Goal: Task Accomplishment & Management: Complete application form

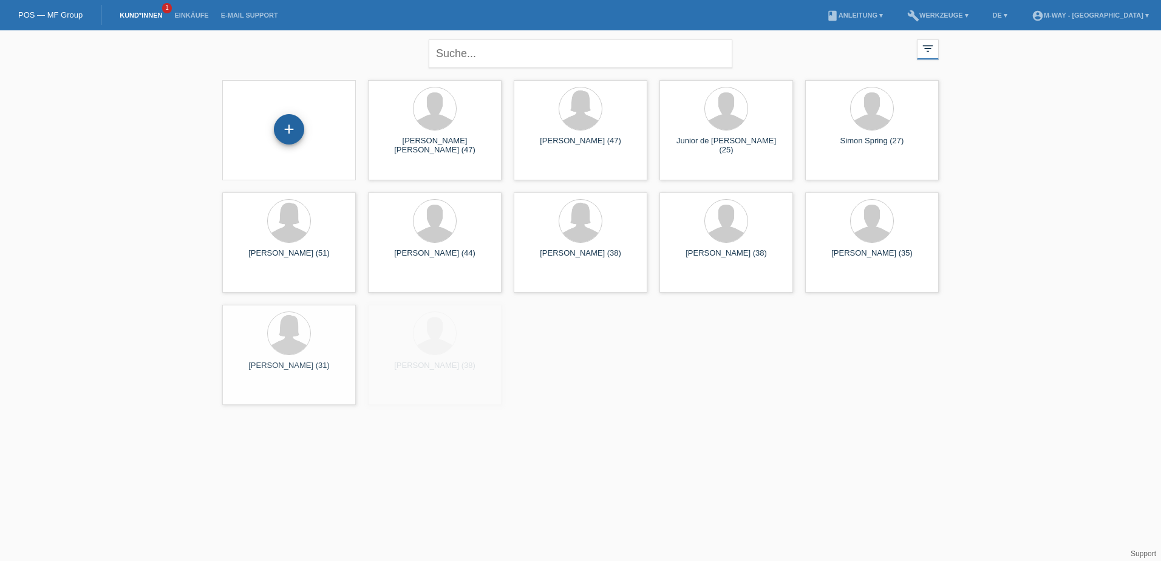
click at [287, 124] on div "+" at bounding box center [289, 129] width 30 height 30
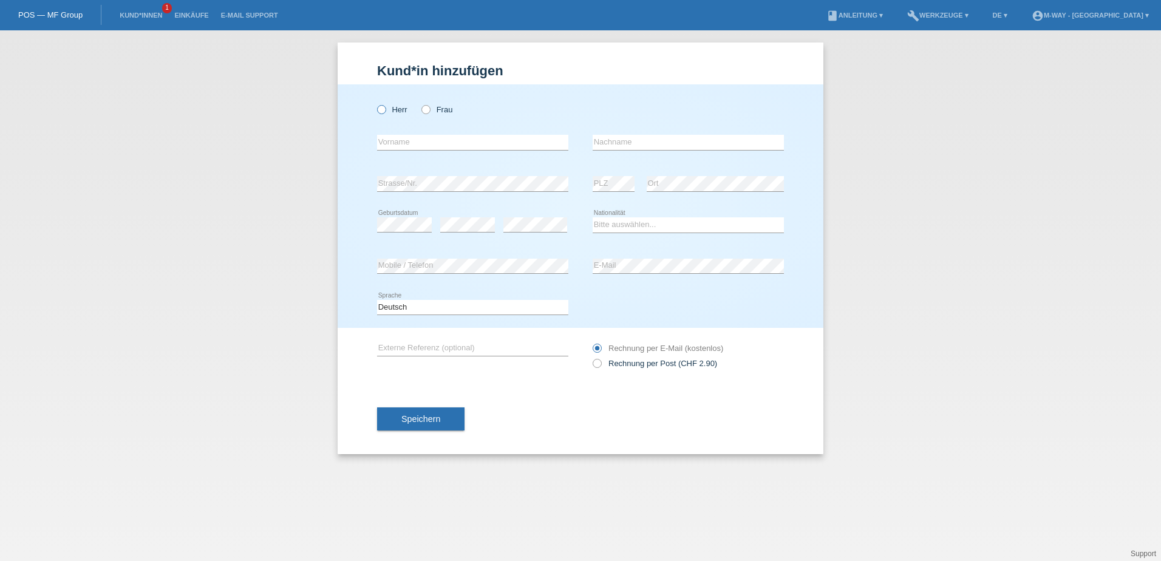
click at [375, 103] on icon at bounding box center [375, 103] width 0 height 0
click at [384, 111] on input "Herr" at bounding box center [381, 109] width 8 height 8
radio input "true"
click at [406, 144] on input "text" at bounding box center [472, 142] width 191 height 15
type input "Timon"
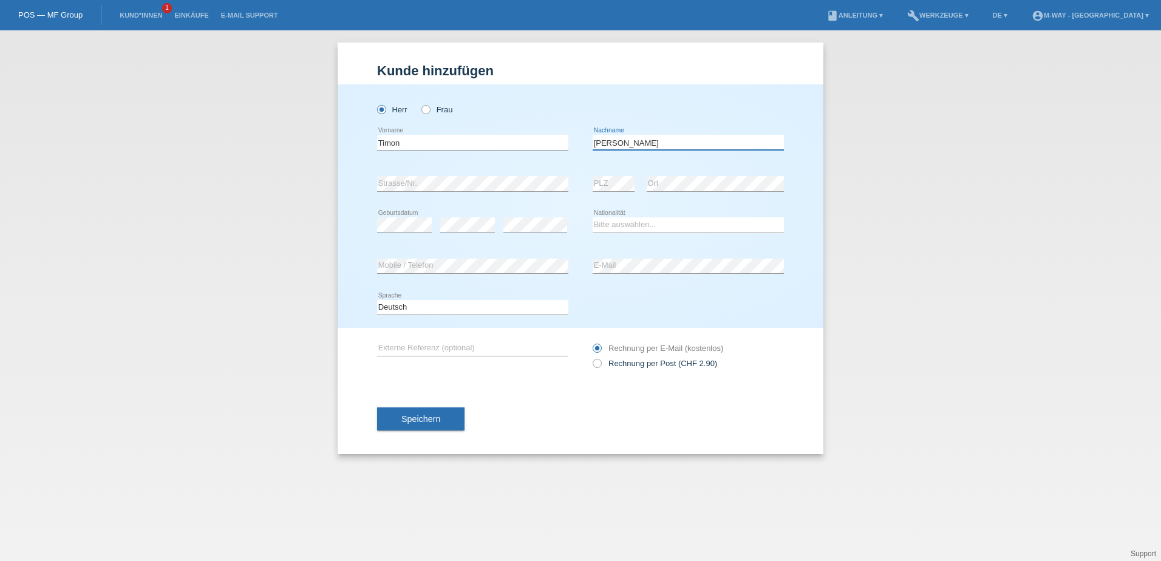
type input "[PERSON_NAME]"
click at [417, 175] on div "error Strasse/Nr." at bounding box center [472, 183] width 191 height 41
click at [476, 234] on div "error" at bounding box center [467, 225] width 55 height 41
click at [474, 216] on div "error" at bounding box center [467, 225] width 55 height 41
click at [616, 225] on select "Bitte auswählen... Schweiz Deutschland Liechtenstein Österreich ------------ Af…" at bounding box center [688, 224] width 191 height 15
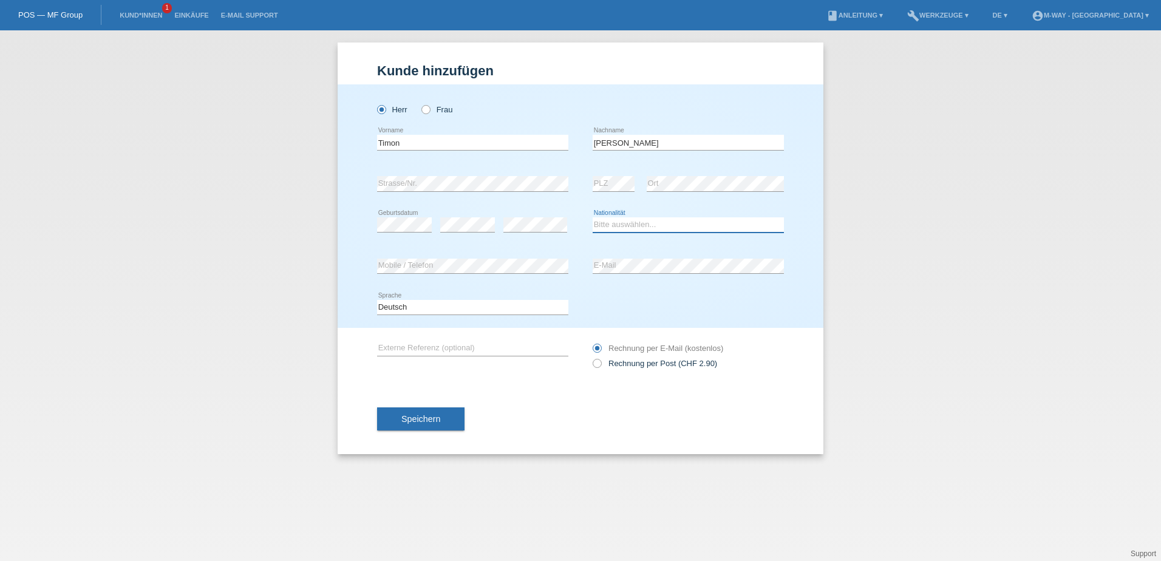
select select "CH"
click at [593, 217] on select "Bitte auswählen... Schweiz Deutschland Liechtenstein Österreich ------------ Af…" at bounding box center [688, 224] width 191 height 15
click at [422, 419] on span "Speichern" at bounding box center [420, 419] width 39 height 10
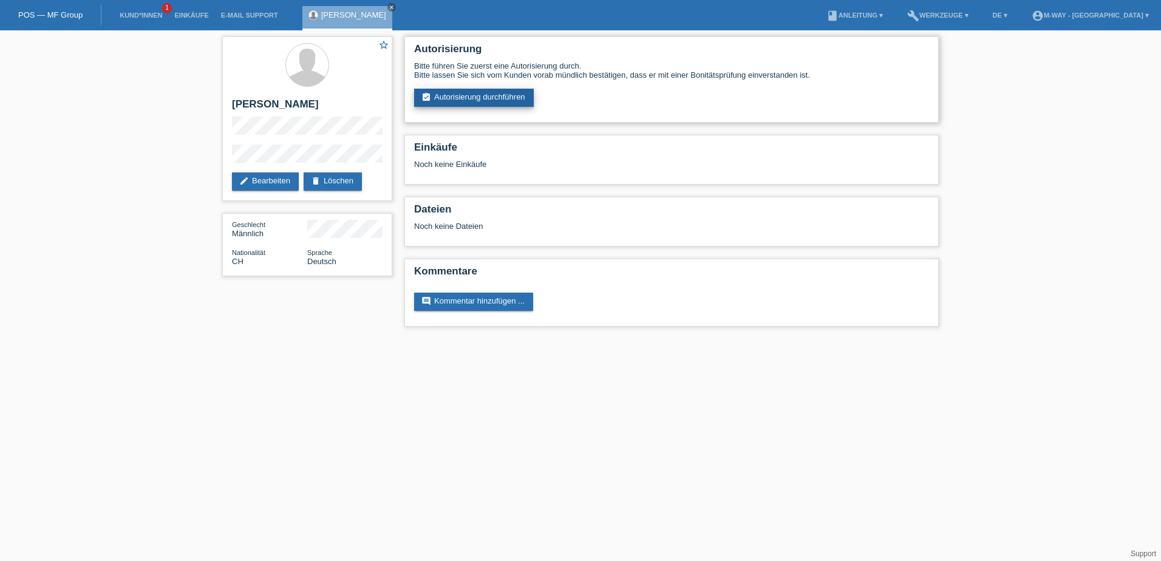
click at [460, 94] on link "assignment_turned_in Autorisierung durchführen" at bounding box center [474, 98] width 120 height 18
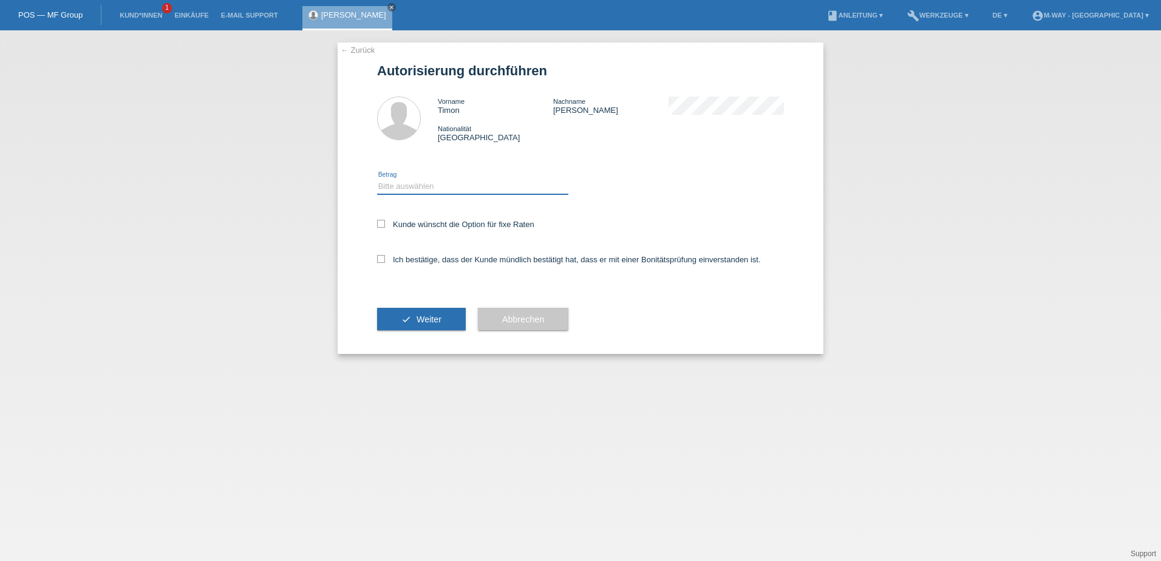
click at [439, 186] on select "Bitte auswählen CHF 1.00 - CHF 499.00 CHF 500.00 - CHF 1'999.00 CHF 2'000.00 - …" at bounding box center [472, 186] width 191 height 15
click at [377, 179] on select "Bitte auswählen CHF 1.00 - CHF 499.00 CHF 500.00 - CHF 1'999.00 CHF 2'000.00 - …" at bounding box center [472, 186] width 191 height 15
click at [443, 189] on select "Bitte auswählen CHF 1.00 - CHF 499.00 CHF 500.00 - CHF 1'999.00 CHF 2'000.00 - …" at bounding box center [472, 186] width 191 height 15
select select "3"
click at [377, 179] on select "Bitte auswählen CHF 1.00 - CHF 499.00 CHF 500.00 - CHF 1'999.00 CHF 2'000.00 - …" at bounding box center [472, 186] width 191 height 15
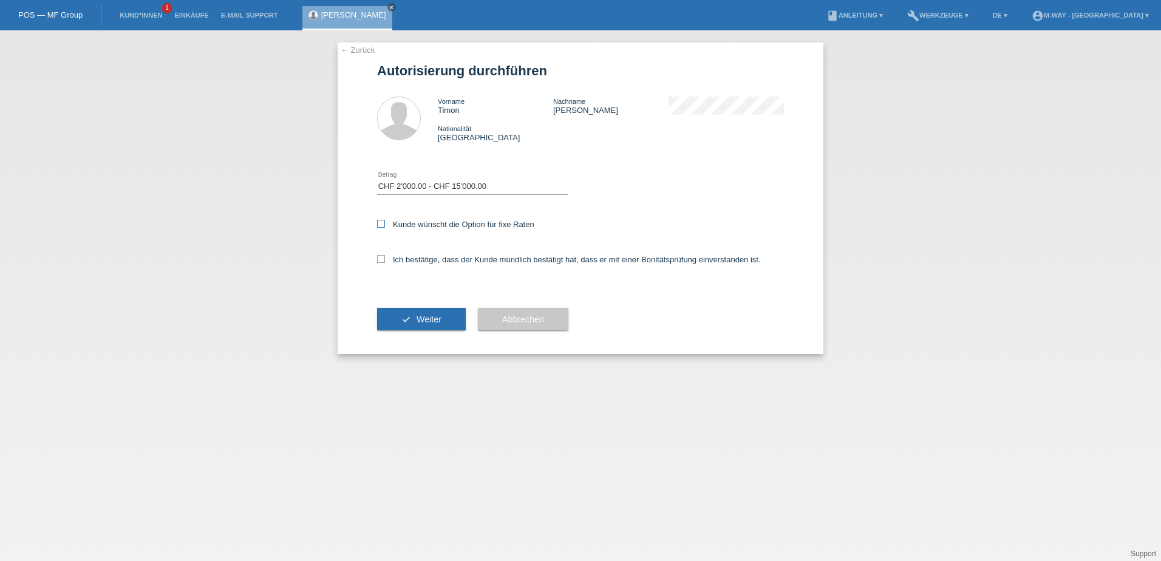
click at [379, 220] on icon at bounding box center [381, 224] width 8 height 8
click at [379, 220] on input "Kunde wünscht die Option für fixe Raten" at bounding box center [381, 224] width 8 height 8
checkbox input "true"
click at [415, 262] on label "Ich bestätige, dass der Kunde mündlich bestätigt hat, dass er mit einer Bonität…" at bounding box center [569, 259] width 384 height 9
click at [385, 262] on input "Ich bestätige, dass der Kunde mündlich bestätigt hat, dass er mit einer Bonität…" at bounding box center [381, 259] width 8 height 8
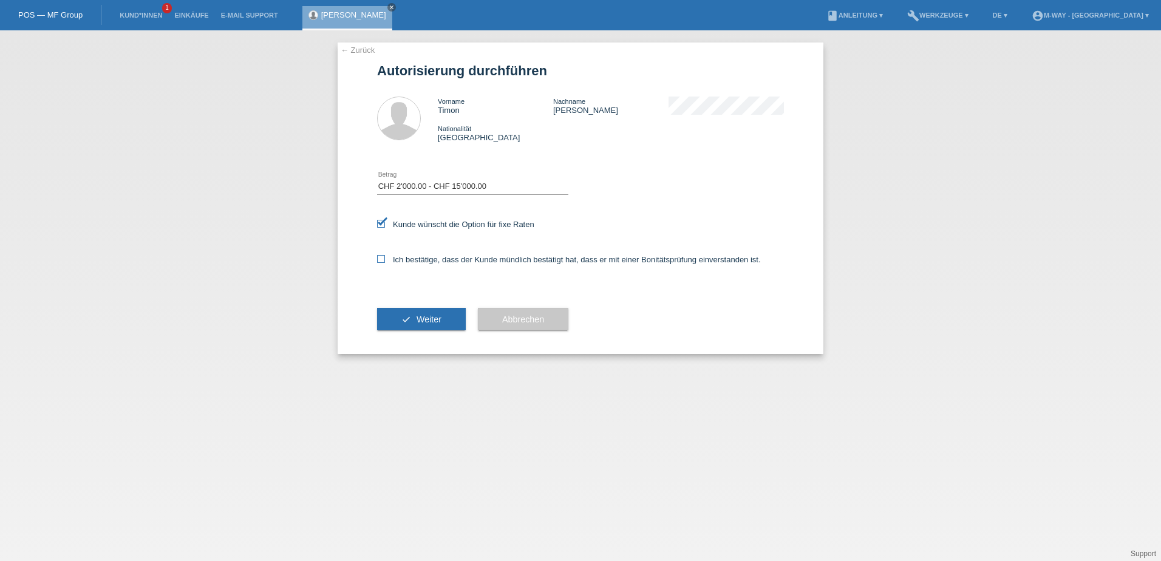
checkbox input "true"
click at [422, 319] on span "Weiter" at bounding box center [428, 319] width 25 height 10
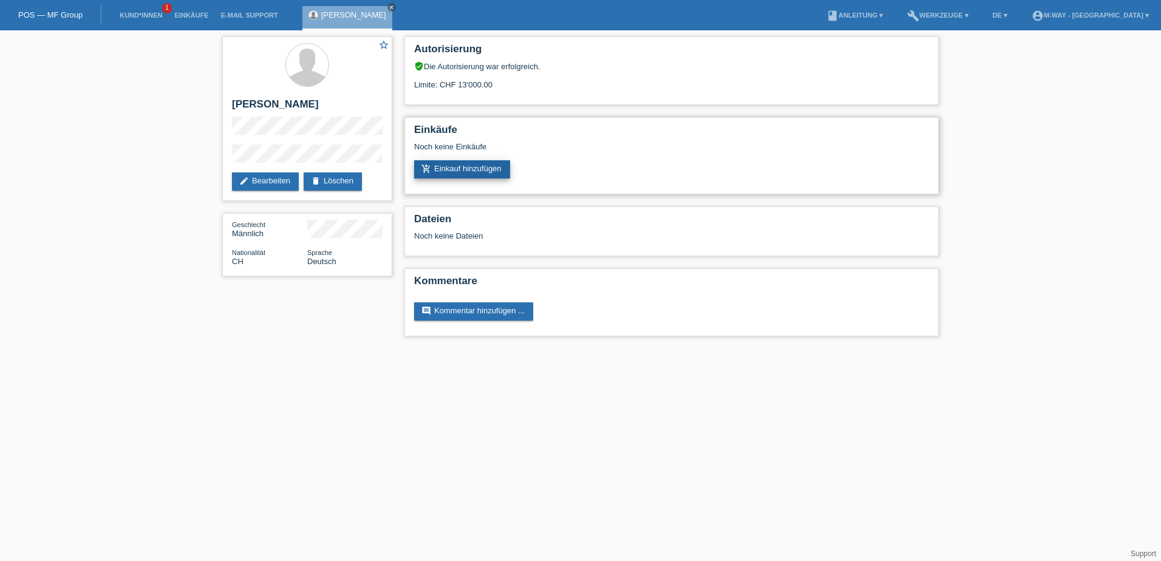
click at [473, 174] on link "add_shopping_cart Einkauf hinzufügen" at bounding box center [462, 169] width 96 height 18
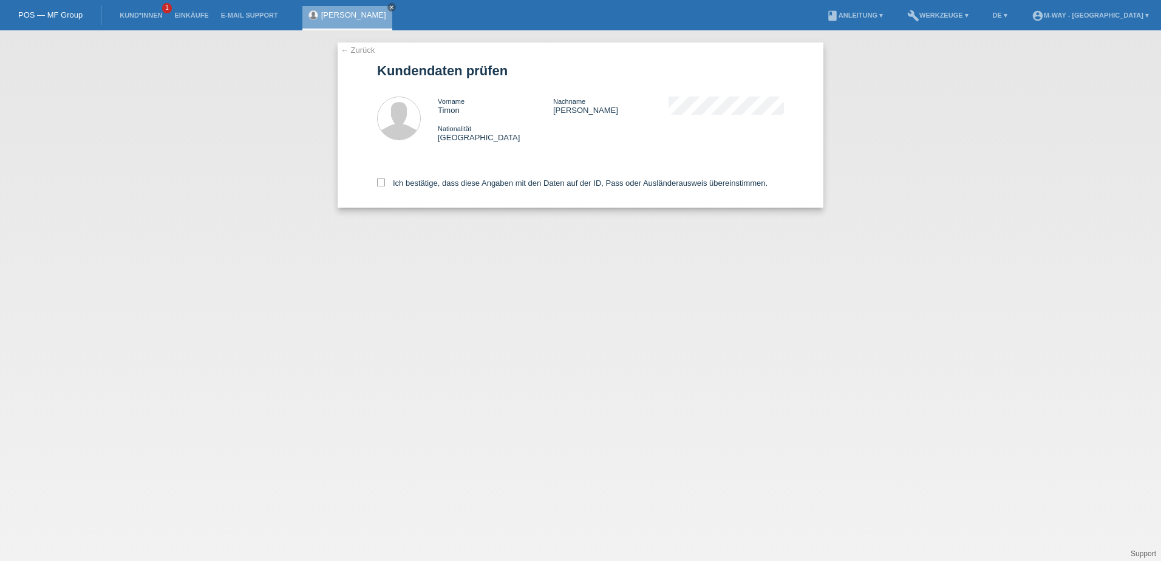
click at [347, 46] on link "← Zurück" at bounding box center [358, 50] width 34 height 9
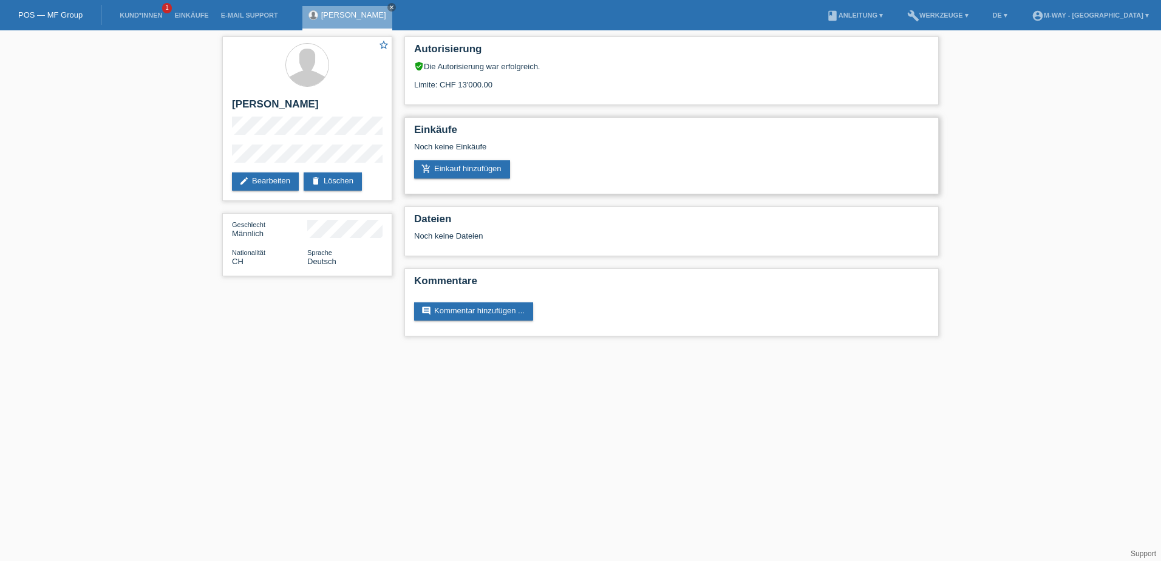
click at [470, 180] on div "Einkäufe Noch keine Einkäufe add_shopping_cart Einkauf hinzufügen" at bounding box center [671, 155] width 534 height 77
click at [474, 172] on link "add_shopping_cart Einkauf hinzufügen" at bounding box center [462, 169] width 96 height 18
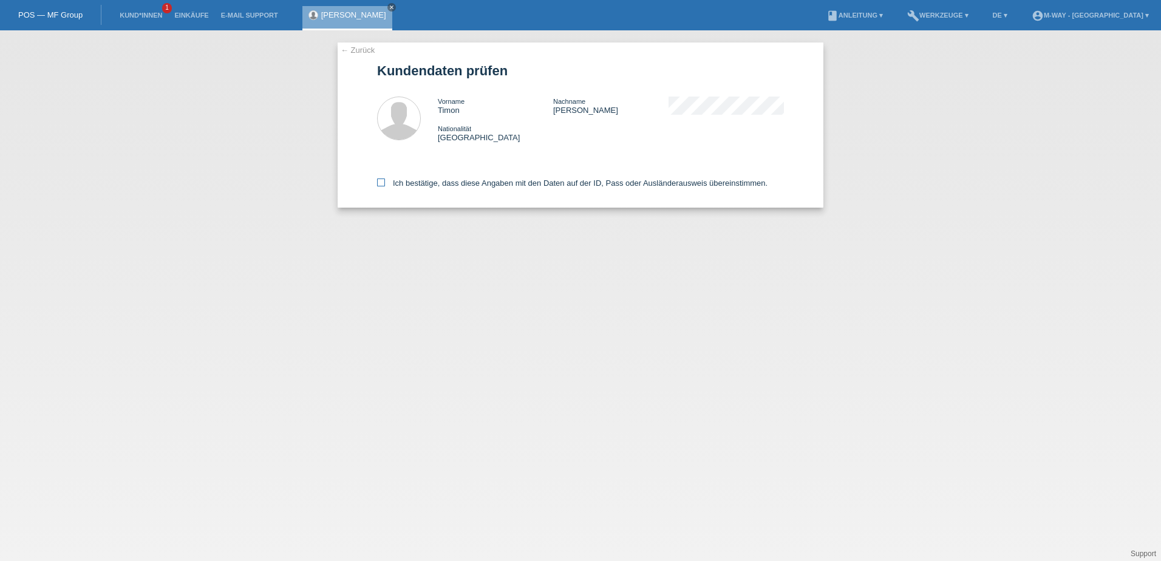
click at [381, 185] on icon at bounding box center [381, 182] width 8 height 8
click at [381, 185] on input "Ich bestätige, dass diese Angaben mit den Daten auf der ID, Pass oder Ausländer…" at bounding box center [381, 182] width 8 height 8
checkbox input "true"
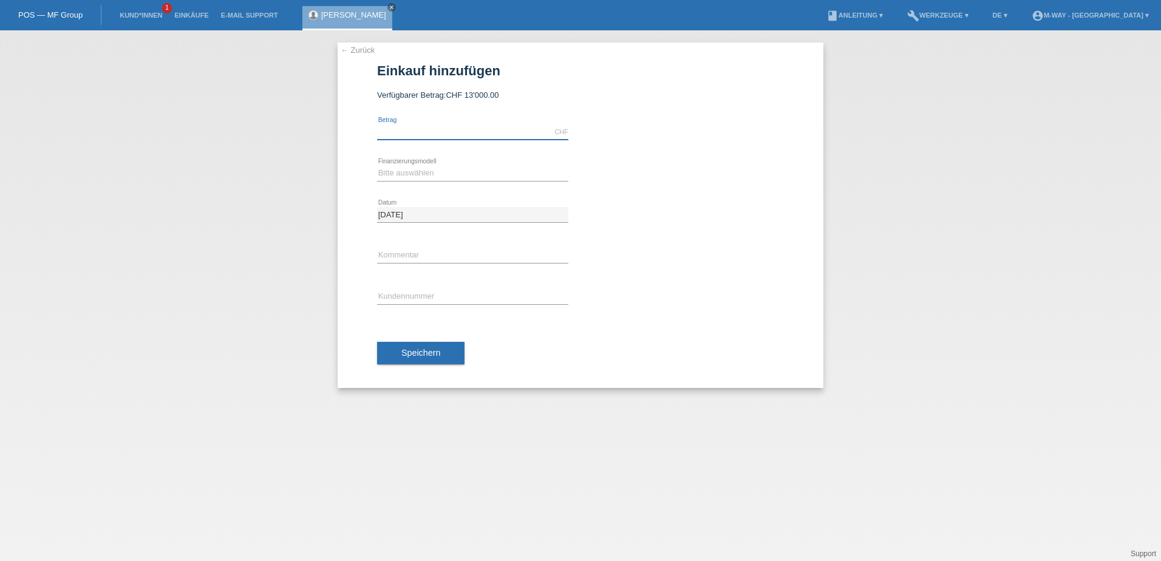
click at [520, 137] on input "text" at bounding box center [472, 131] width 191 height 15
type input "3569.15"
click at [458, 180] on div "Bitte auswählen Fixe Raten Kauf auf Rechnung mit Teilzahlungsoption error Finan…" at bounding box center [472, 173] width 191 height 15
select select "77"
click at [377, 166] on select "Bitte auswählen Fixe Raten Kauf auf Rechnung mit Teilzahlungsoption" at bounding box center [472, 173] width 191 height 15
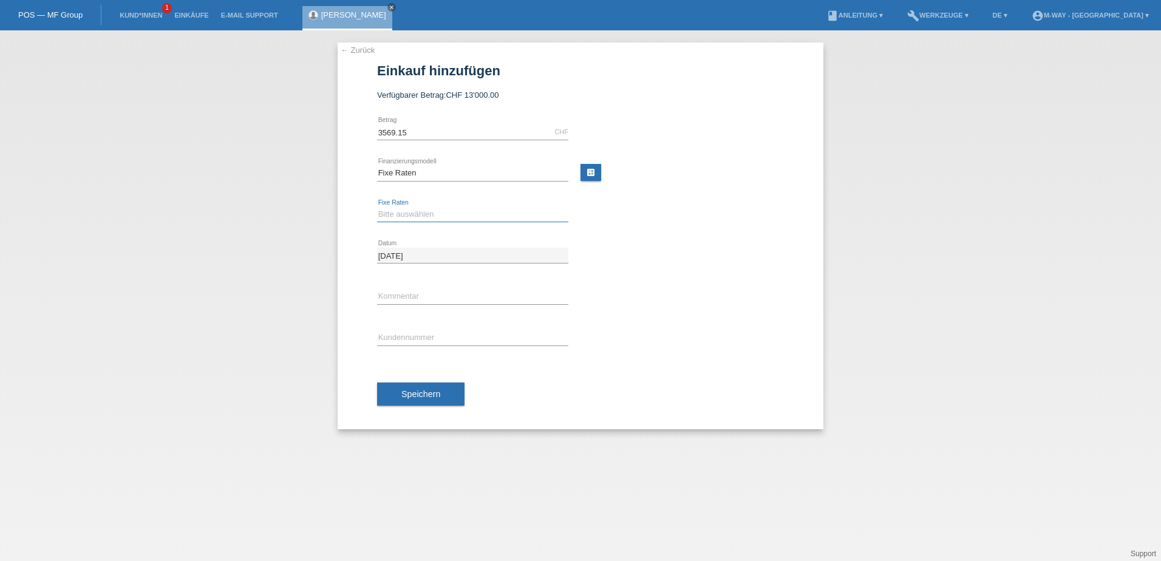
click at [457, 212] on select "Bitte auswählen 4 Raten 5 Raten 6 Raten 7 Raten 8 Raten 9 Raten 10 Raten 11 Rat…" at bounding box center [472, 214] width 191 height 15
select select "172"
click at [377, 207] on select "Bitte auswählen 4 Raten 5 Raten 6 Raten 7 Raten 8 Raten 9 Raten 10 Raten 11 Rat…" at bounding box center [472, 214] width 191 height 15
click at [409, 337] on input "text" at bounding box center [472, 337] width 191 height 15
type input "W114696"
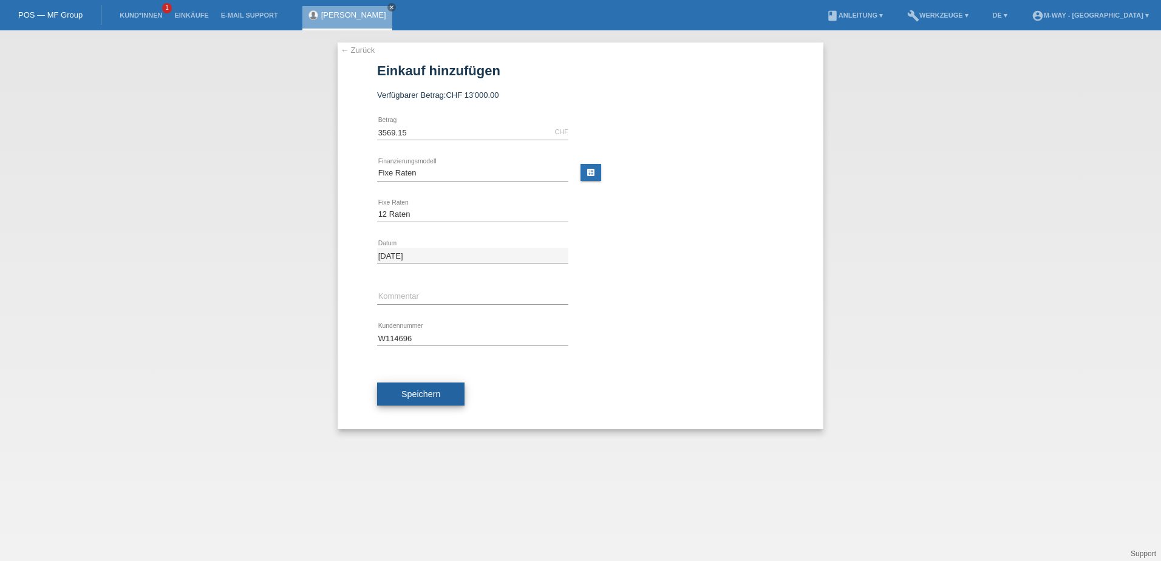
click at [435, 403] on button "Speichern" at bounding box center [420, 393] width 87 height 23
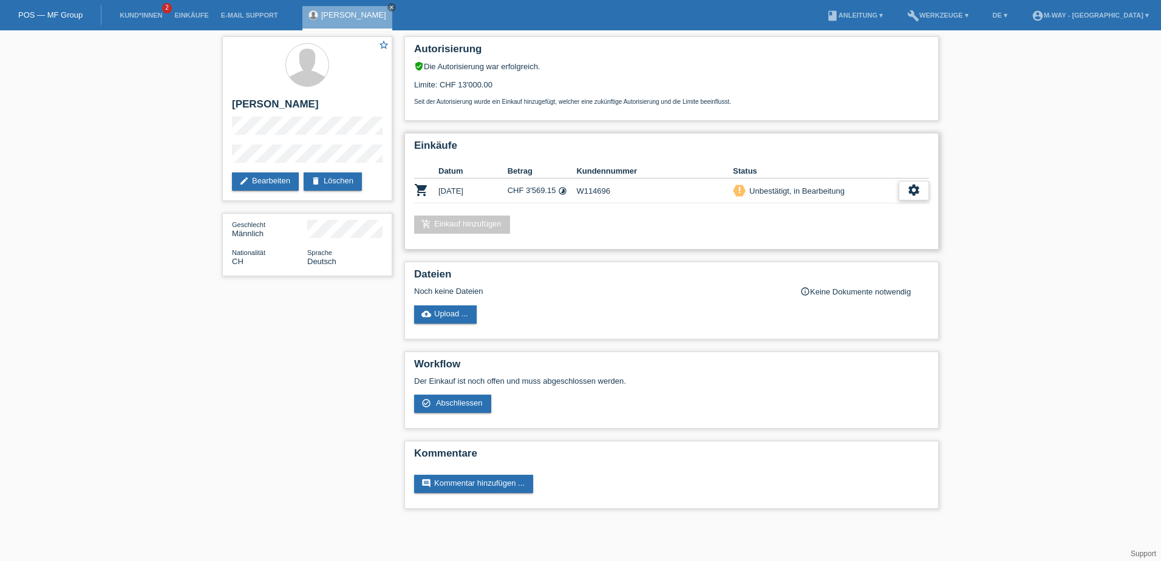
click at [917, 189] on icon "settings" at bounding box center [913, 189] width 13 height 13
click at [866, 229] on icon "get_app" at bounding box center [872, 228] width 12 height 12
click at [917, 194] on icon "settings" at bounding box center [913, 189] width 13 height 13
click at [862, 248] on div "check_circle_outline Abschliessen" at bounding box center [852, 246] width 154 height 18
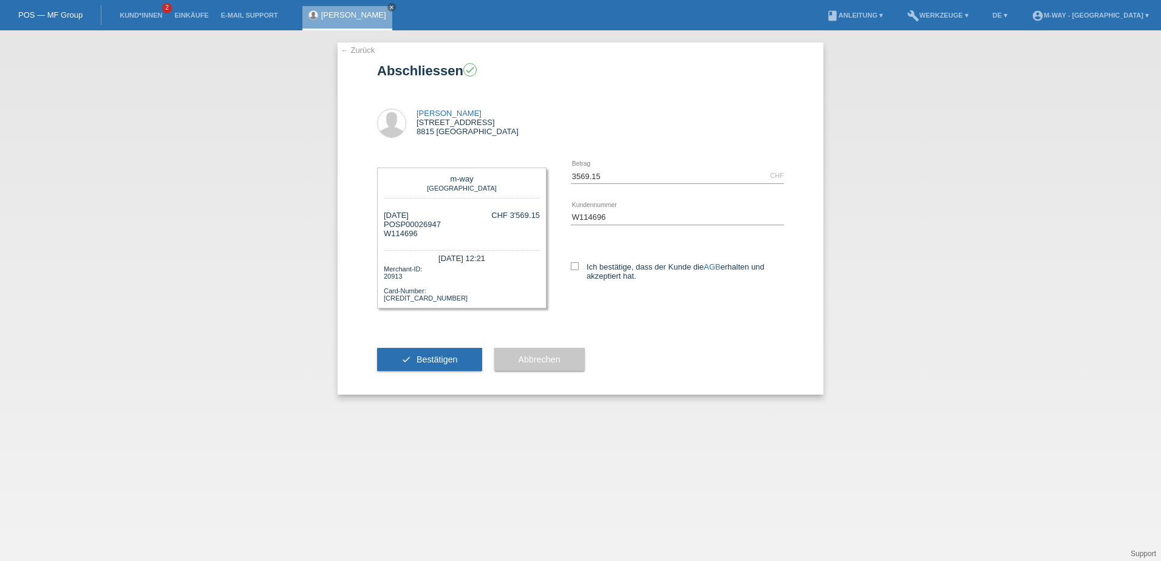
click at [580, 258] on div "Ich bestätige, dass der Kunde die AGB erhalten und akzeptiert hat." at bounding box center [677, 269] width 213 height 63
click at [577, 262] on icon at bounding box center [575, 266] width 8 height 8
click at [577, 262] on input "Ich bestätige, dass der Kunde die AGB erhalten und akzeptiert hat." at bounding box center [575, 266] width 8 height 8
checkbox input "true"
click at [453, 360] on span "Bestätigen" at bounding box center [436, 360] width 41 height 10
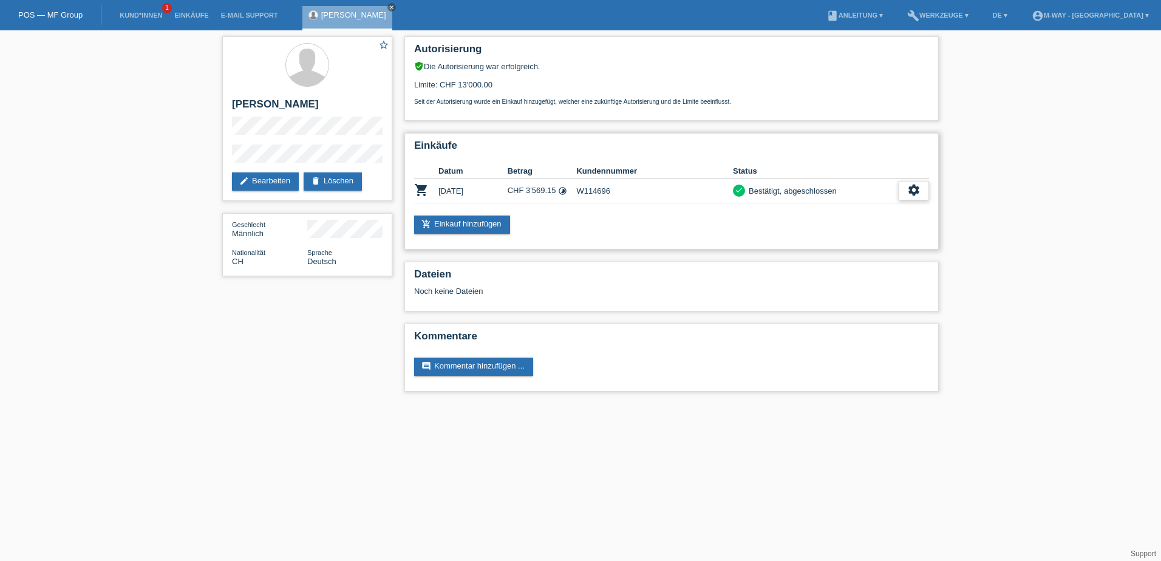
click at [914, 194] on icon "settings" at bounding box center [913, 189] width 13 height 13
click at [881, 246] on span "Quittung herunterladen" at bounding box center [868, 246] width 84 height 15
